Goal: Task Accomplishment & Management: Complete application form

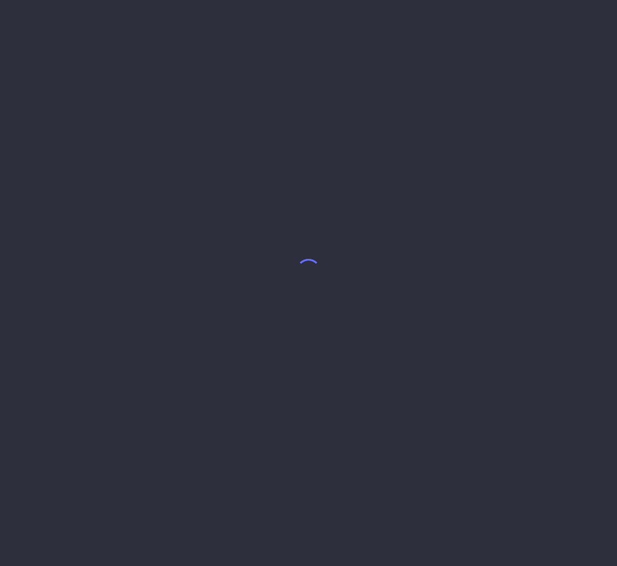
select select "8"
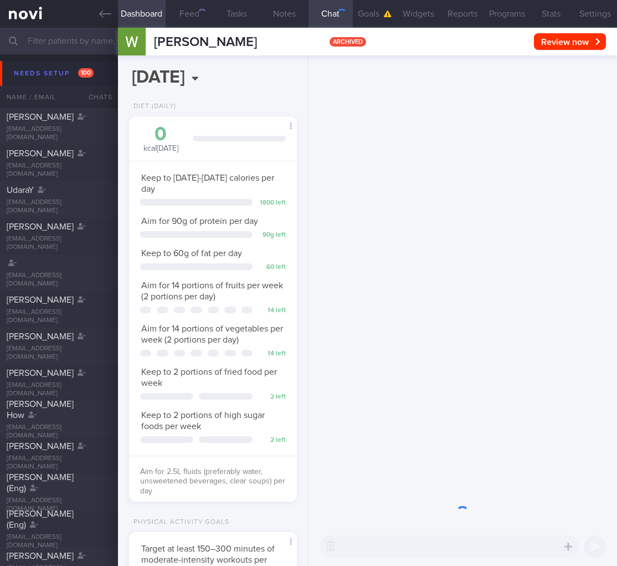
scroll to position [86, 140]
click at [45, 40] on input "text" at bounding box center [308, 41] width 617 height 27
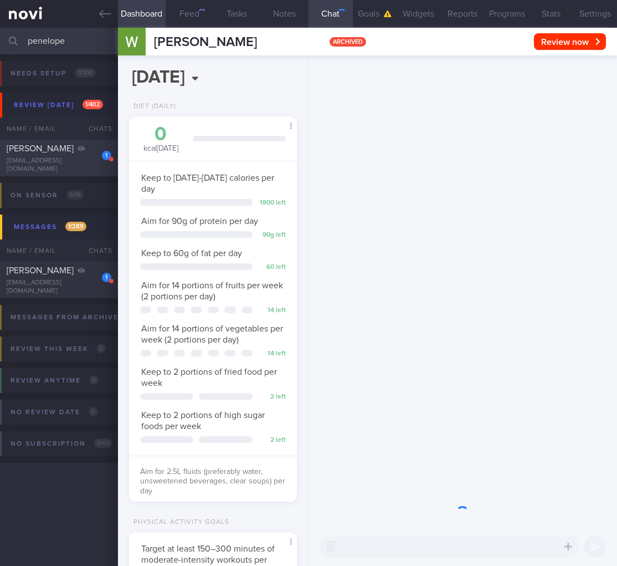
type input "penelope"
click at [63, 151] on span "Penelope Siraj" at bounding box center [40, 148] width 67 height 9
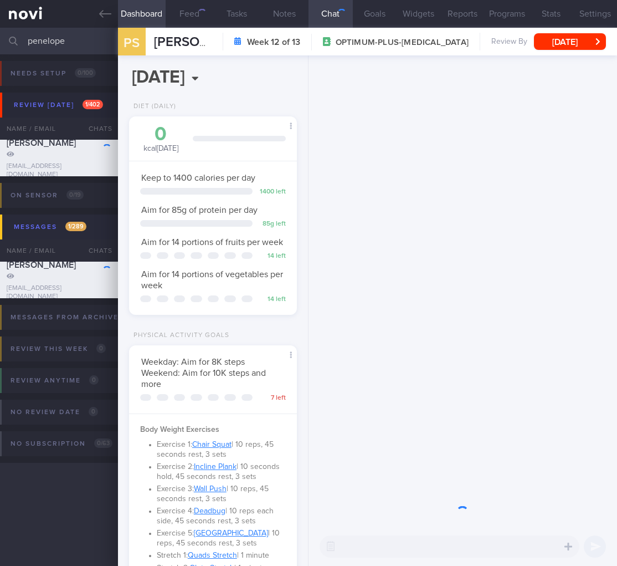
scroll to position [86, 140]
click at [556, 43] on button "Wed, 2 Jul" at bounding box center [570, 41] width 72 height 17
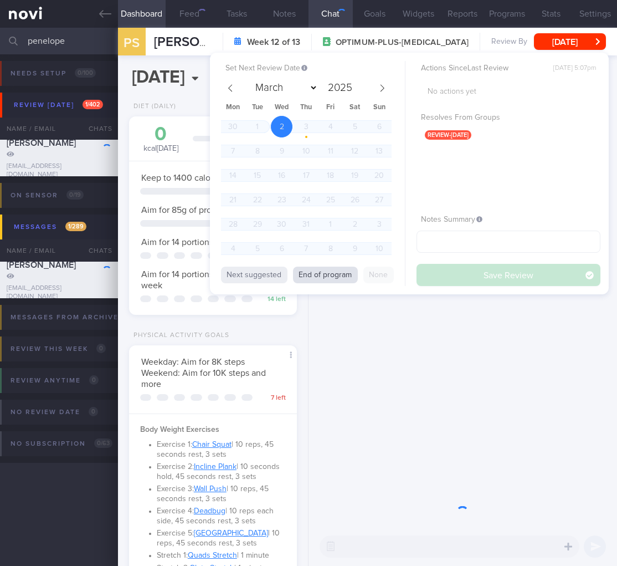
click at [304, 279] on button "End of program" at bounding box center [325, 275] width 65 height 17
select select "8"
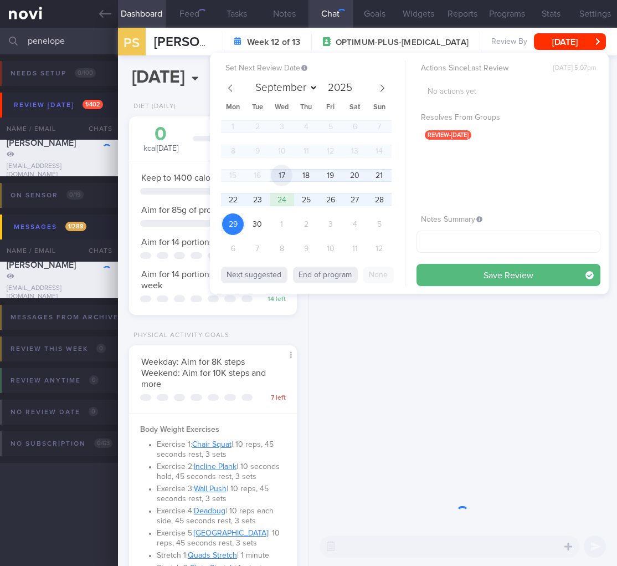
click at [280, 173] on span "17" at bounding box center [282, 176] width 22 height 22
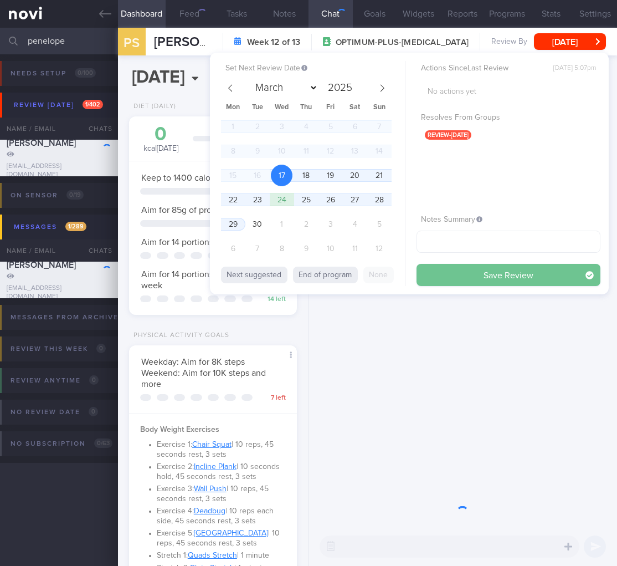
click at [466, 271] on button "Save Review" at bounding box center [509, 275] width 184 height 22
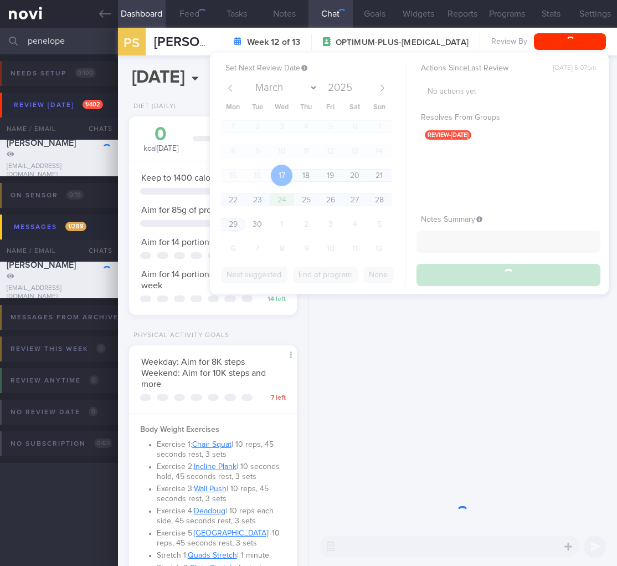
click at [257, 366] on div "Weekday: Aim for 8K steps Weekend: Aim for 10K steps and more 7 left Body Weigh…" at bounding box center [213, 474] width 168 height 259
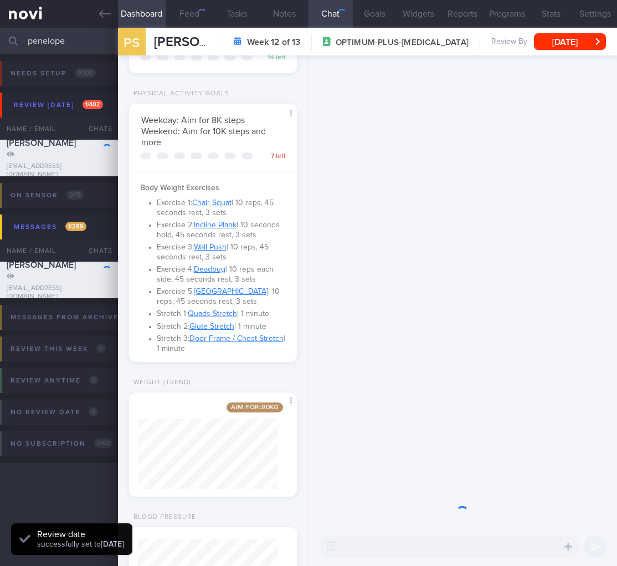
scroll to position [341, 0]
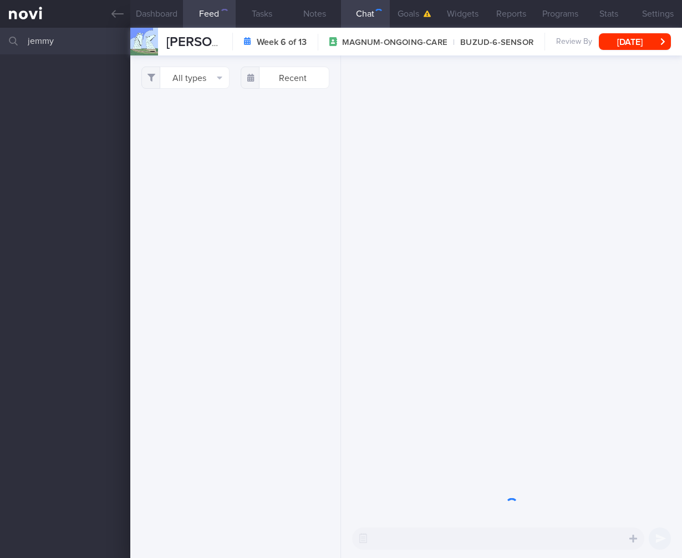
select select "7"
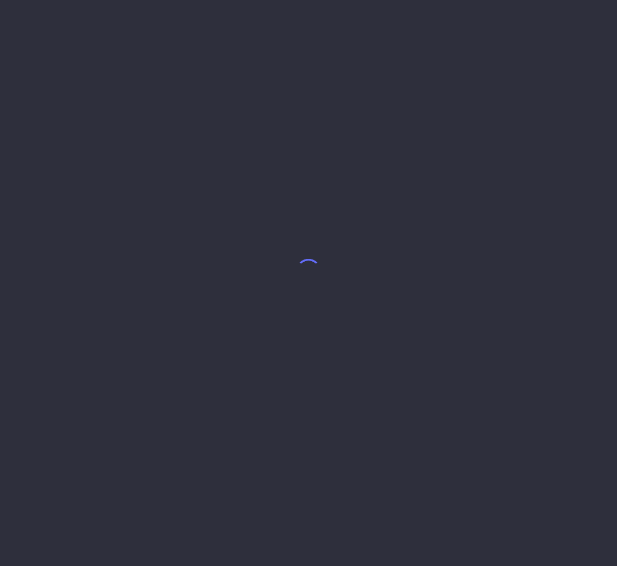
select select "8"
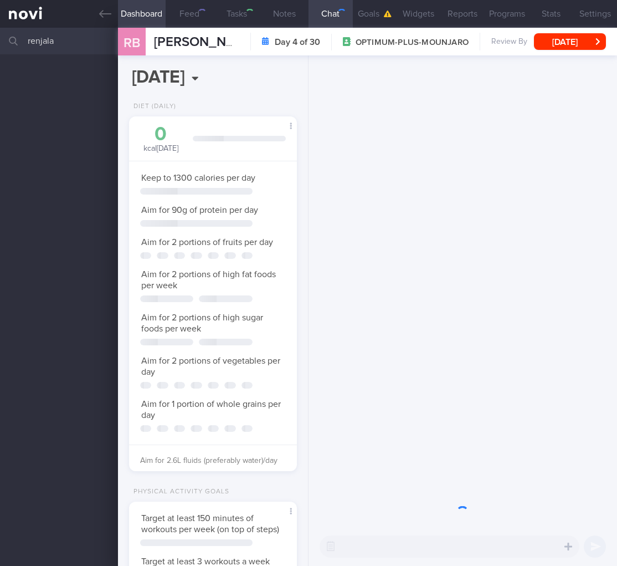
select select "8"
